Goal: Find specific page/section: Find specific page/section

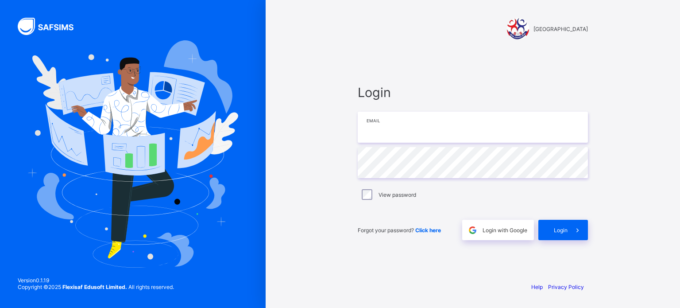
type input "**********"
click at [570, 232] on span at bounding box center [577, 230] width 20 height 20
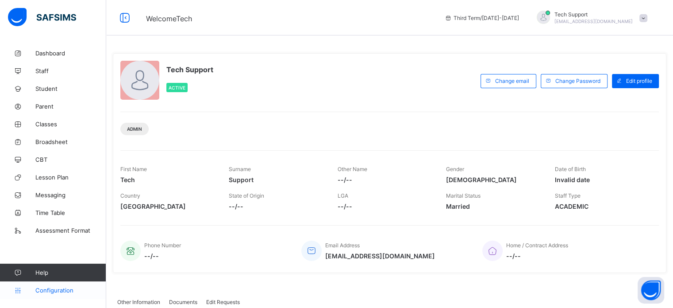
click at [54, 290] on span "Configuration" at bounding box center [70, 289] width 70 height 7
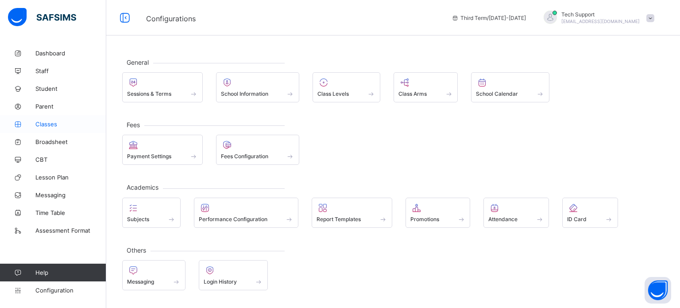
click at [51, 129] on link "Classes" at bounding box center [53, 124] width 106 height 18
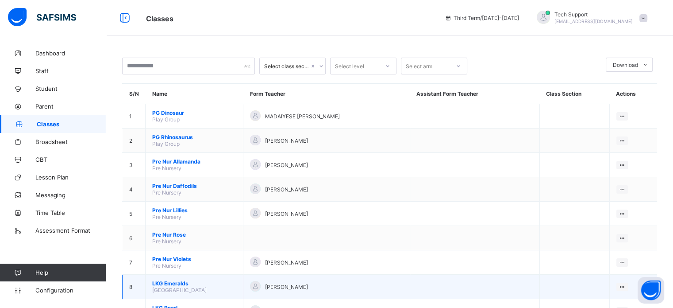
click at [170, 289] on span "[GEOGRAPHIC_DATA]" at bounding box center [179, 289] width 54 height 7
click at [169, 285] on span "LKG Emeralds" at bounding box center [194, 283] width 84 height 7
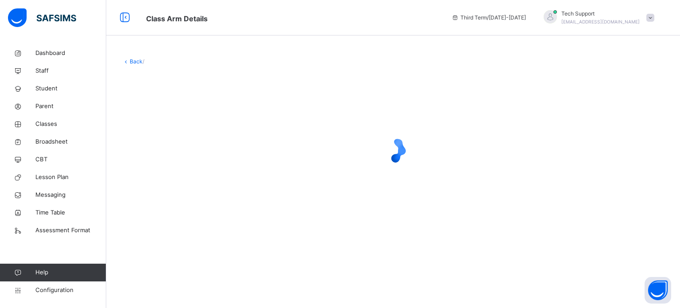
click at [356, 1] on div "Class Arm Details Third Term / [DATE]-[DATE] Tech Support [EMAIL_ADDRESS][DOMAI…" at bounding box center [340, 17] width 680 height 35
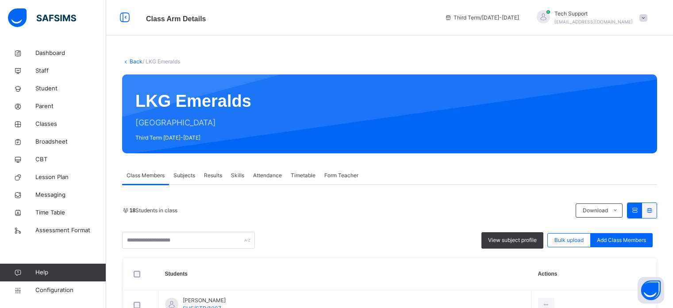
scroll to position [112, 0]
